Goal: Information Seeking & Learning: Learn about a topic

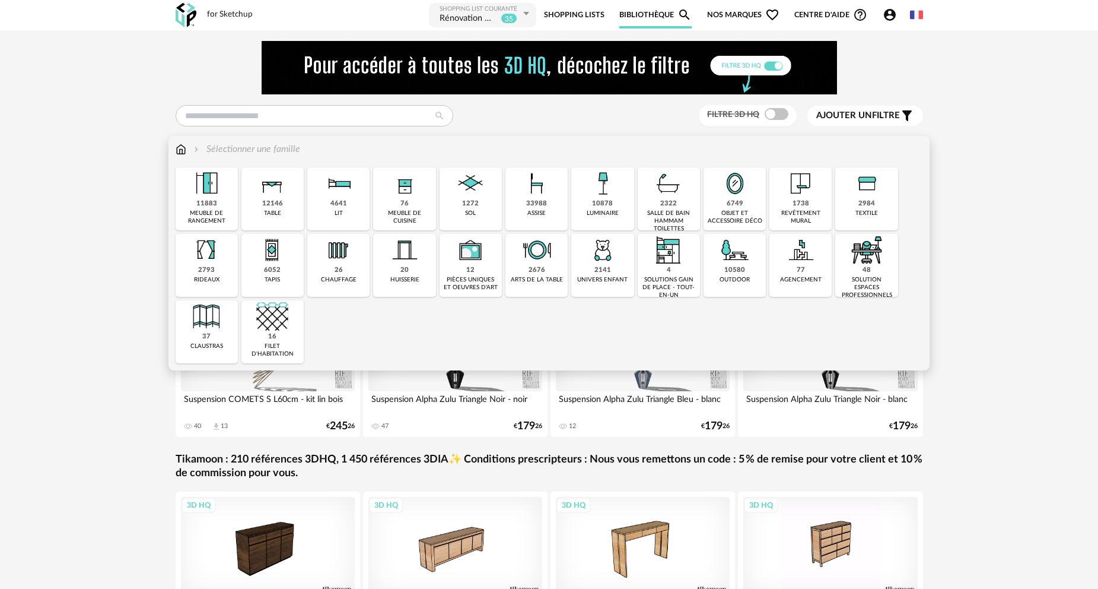
click at [465, 198] on img at bounding box center [471, 183] width 32 height 32
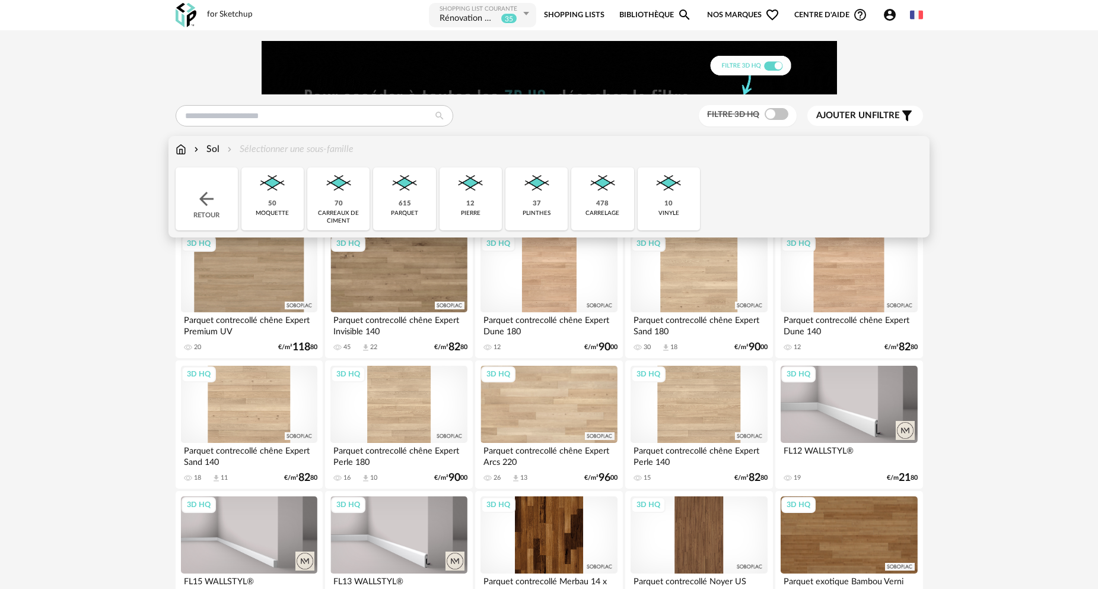
click at [602, 198] on img at bounding box center [603, 183] width 32 height 32
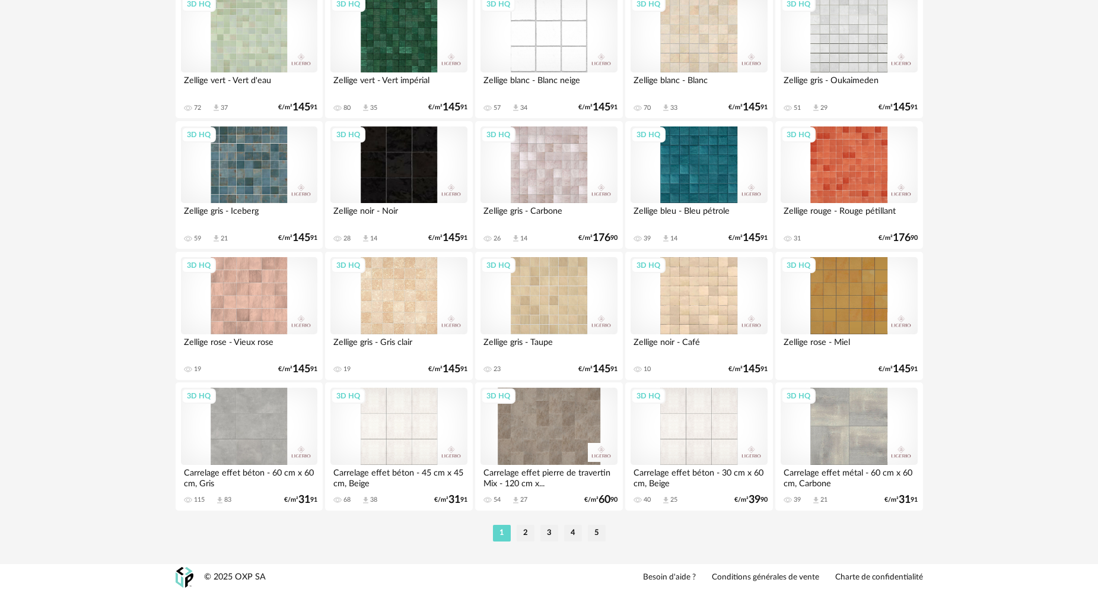
scroll to position [2331, 0]
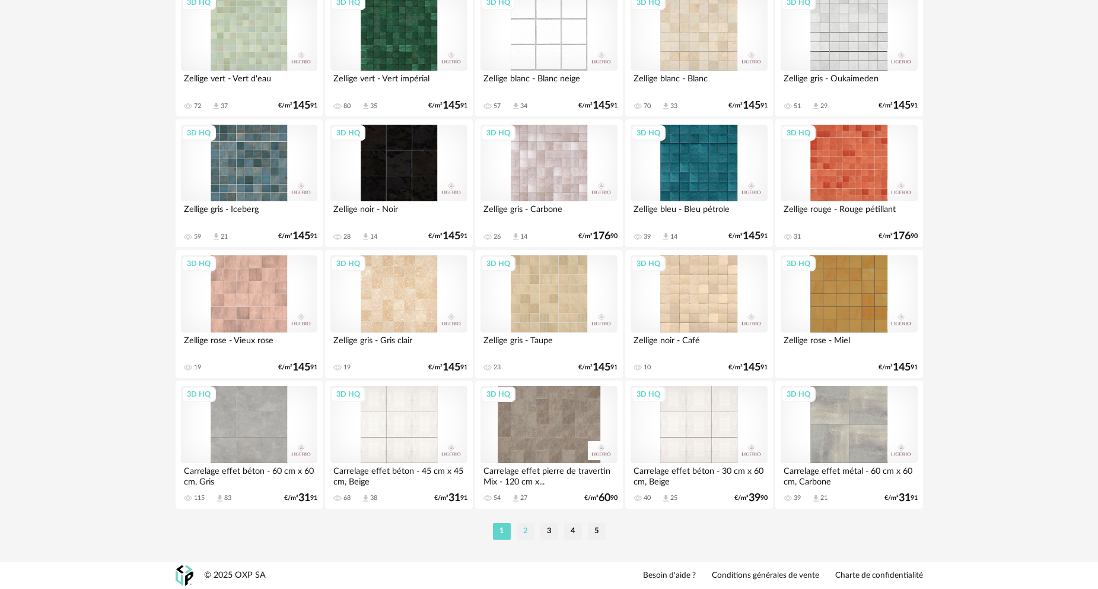
click at [523, 535] on li "2" at bounding box center [526, 531] width 18 height 17
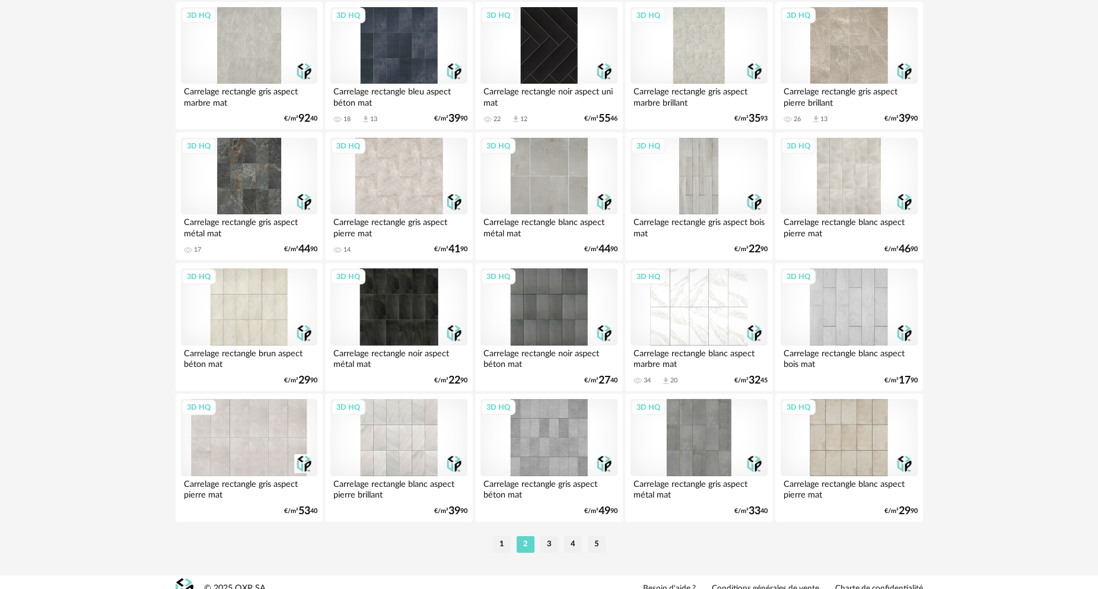
scroll to position [2331, 0]
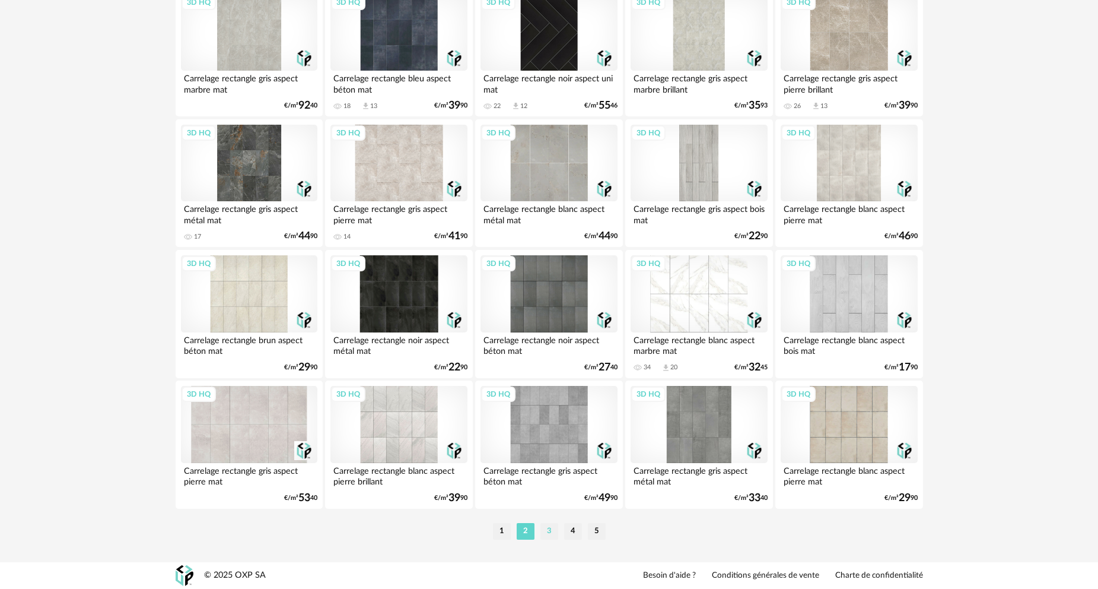
click at [553, 534] on li "3" at bounding box center [550, 531] width 18 height 17
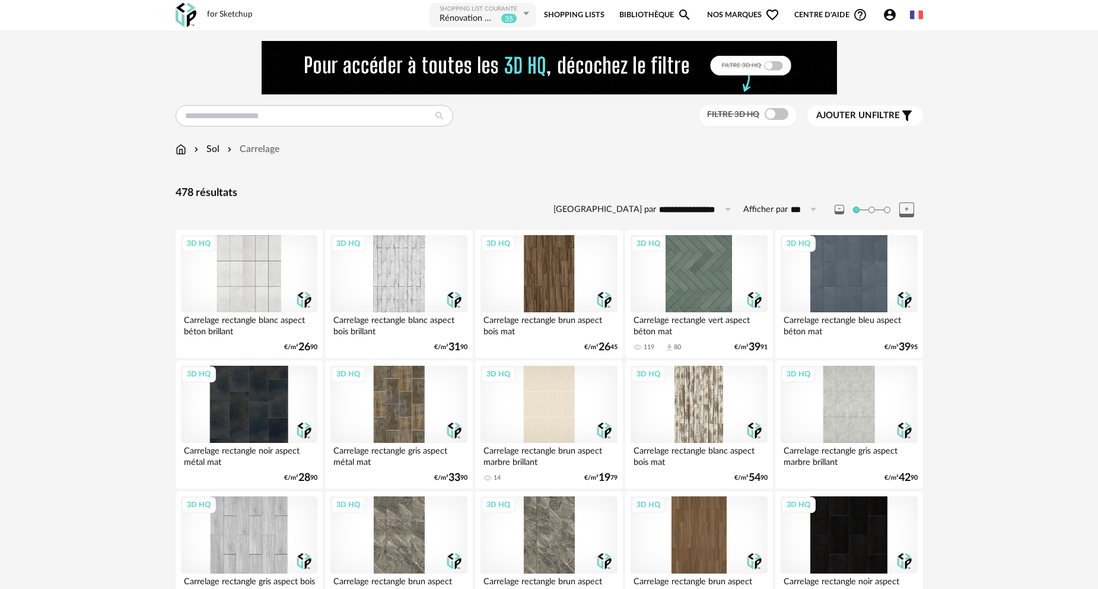
click at [561, 11] on link "Shopping Lists" at bounding box center [574, 15] width 61 height 27
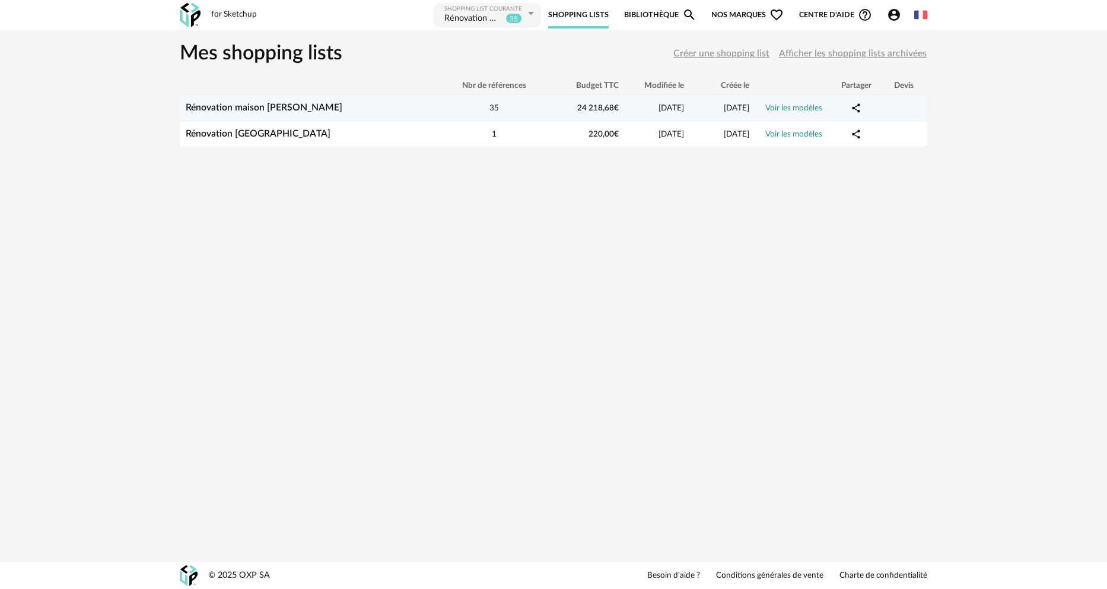
click at [787, 110] on link "Voir les modèles" at bounding box center [794, 108] width 57 height 8
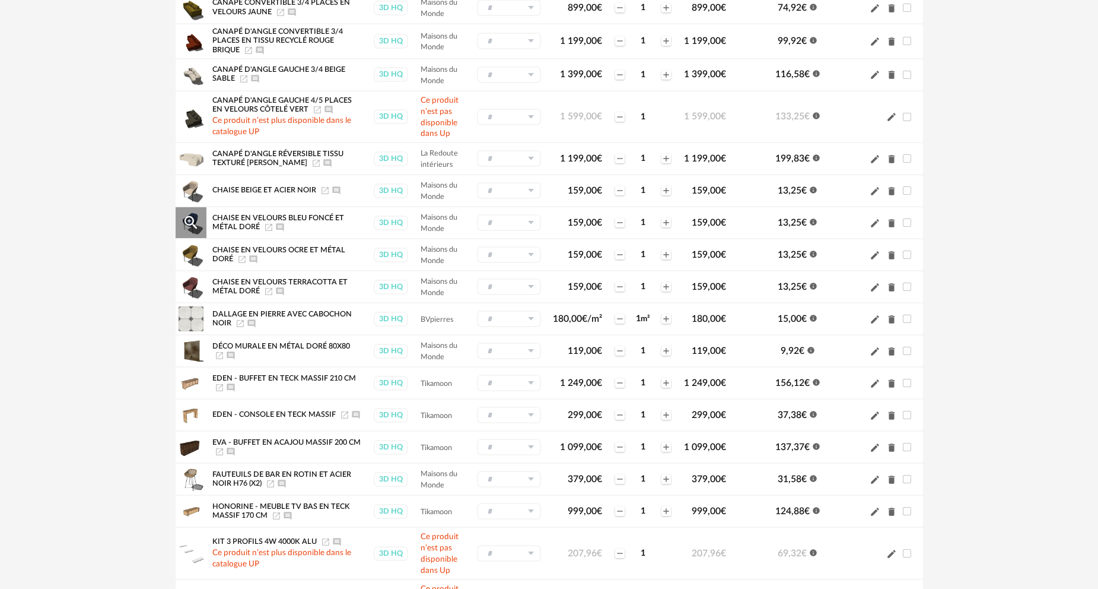
scroll to position [653, 0]
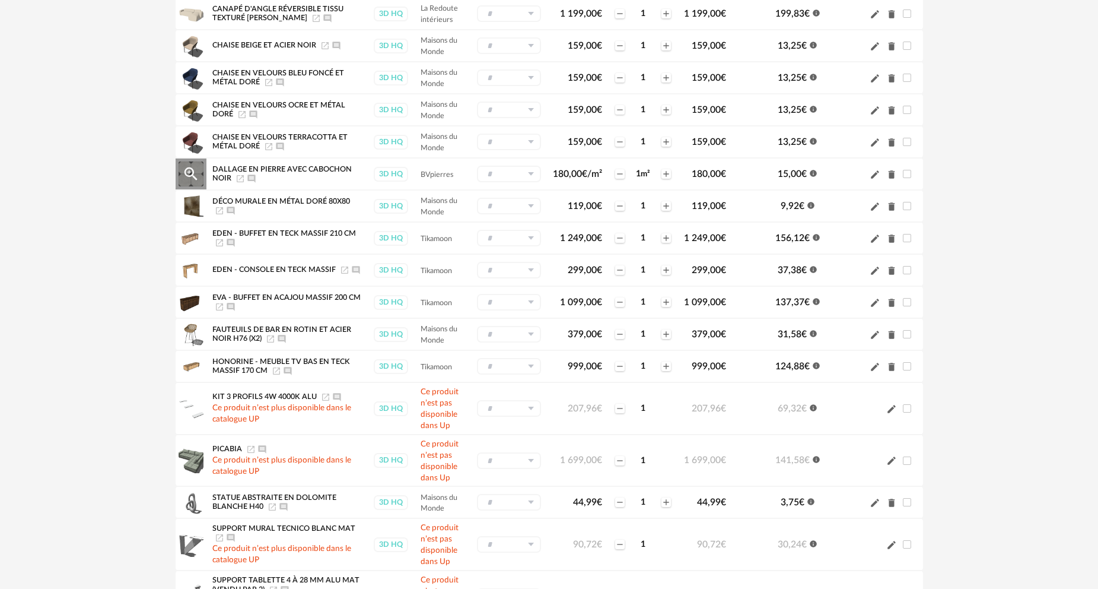
click at [190, 173] on icon "Magnify Plus Outline icon" at bounding box center [191, 174] width 18 height 18
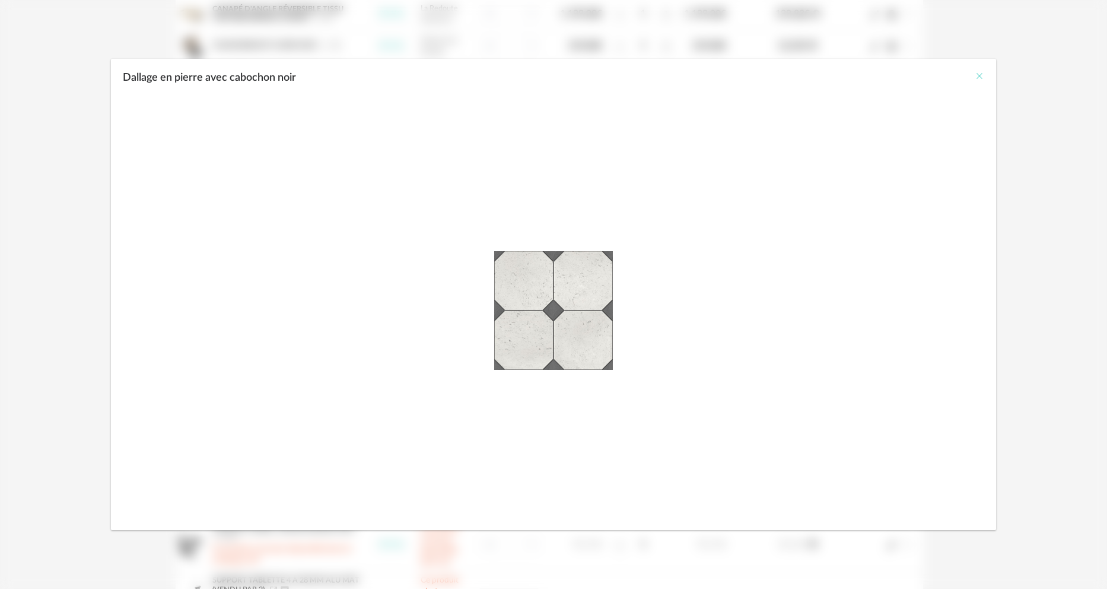
click at [980, 74] on icon "Close" at bounding box center [979, 75] width 9 height 9
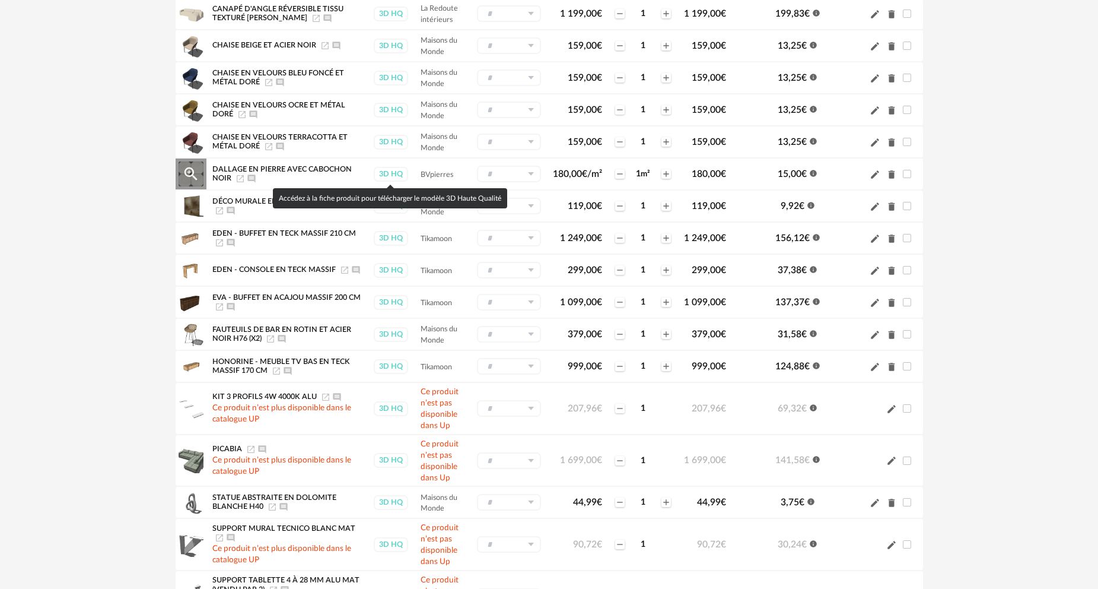
click at [393, 173] on div "3D HQ" at bounding box center [391, 174] width 34 height 15
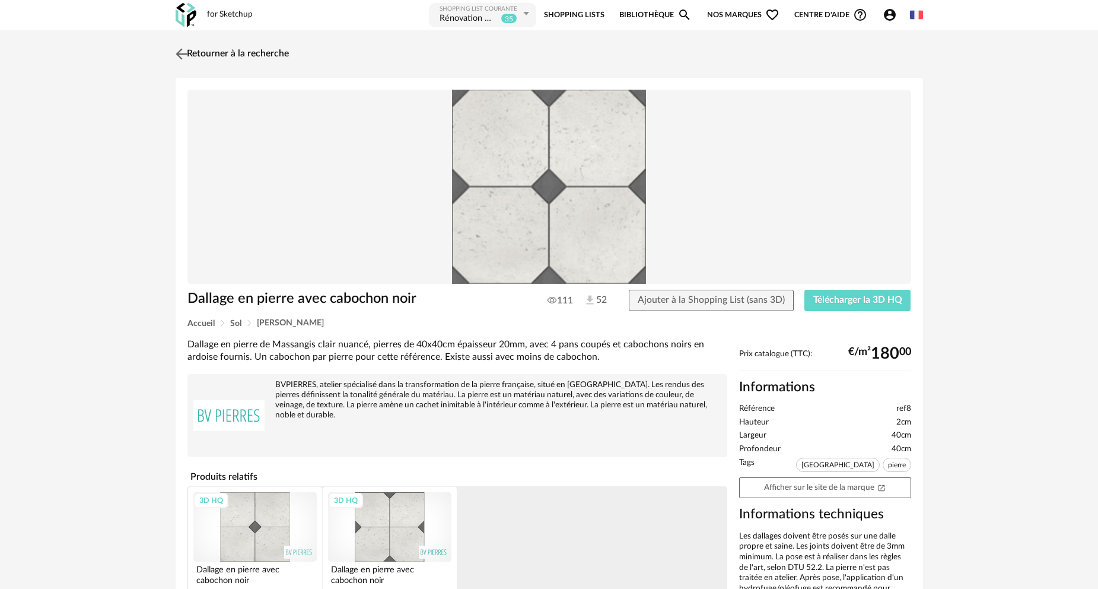
click at [214, 54] on link "Retourner à la recherche" at bounding box center [231, 54] width 116 height 26
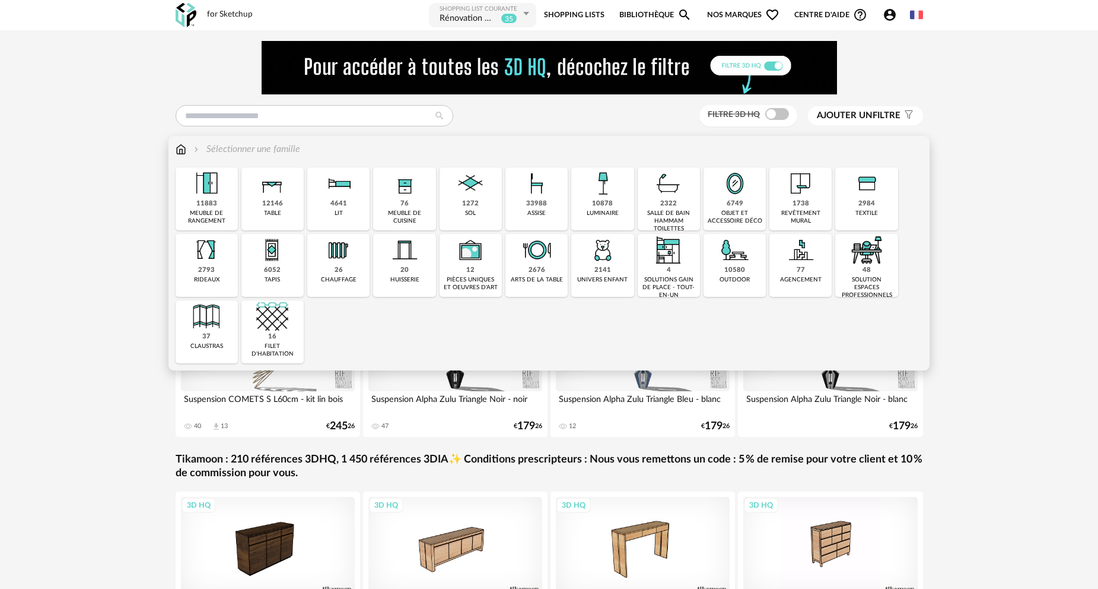
click at [485, 202] on div "1272 sol" at bounding box center [471, 198] width 62 height 63
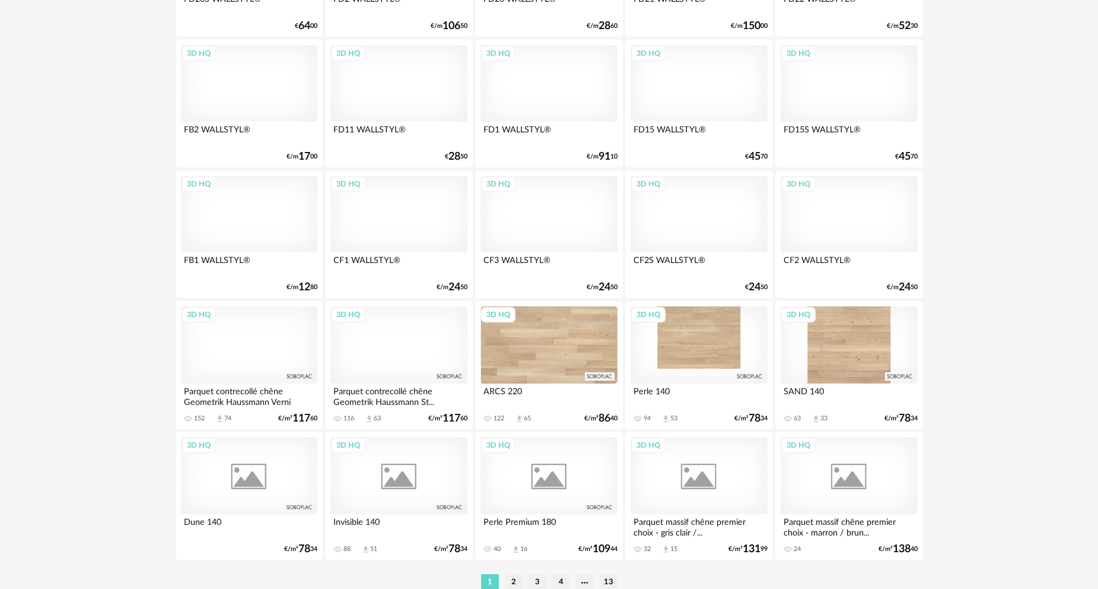
scroll to position [2331, 0]
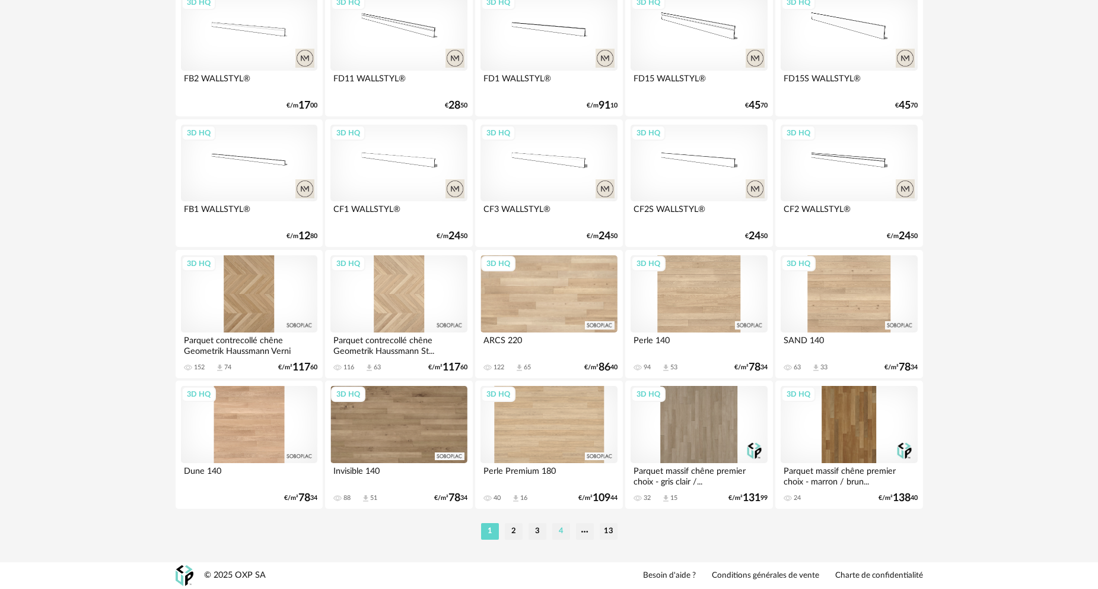
click at [561, 531] on li "4" at bounding box center [562, 531] width 18 height 17
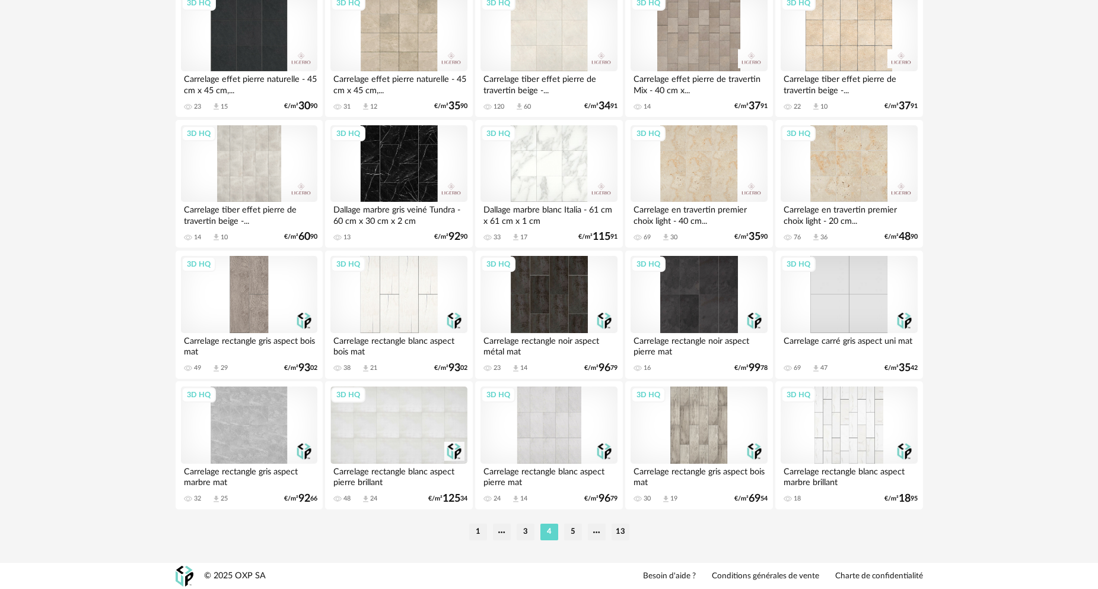
scroll to position [2331, 0]
click at [576, 533] on li "5" at bounding box center [573, 531] width 18 height 17
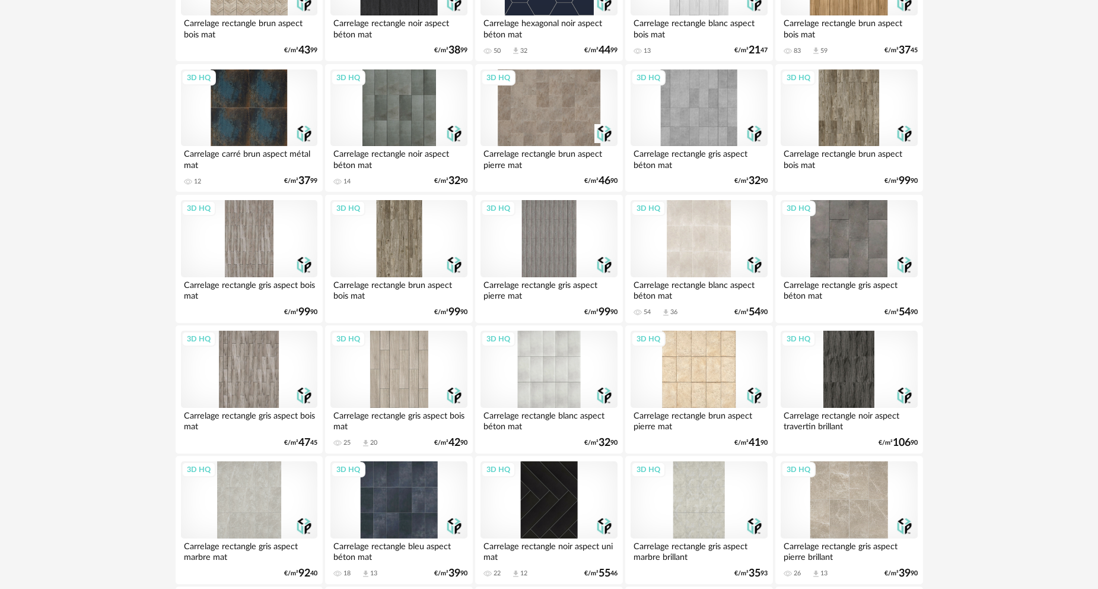
scroll to position [1068, 0]
